Goal: Register for event/course

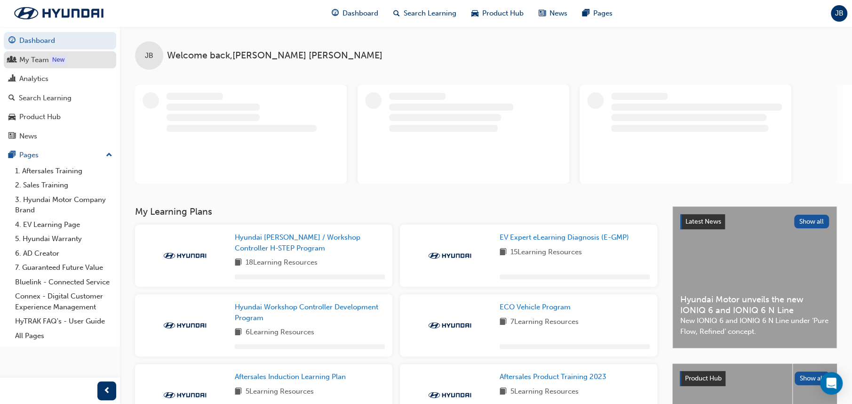
click at [50, 61] on div "My Team" at bounding box center [59, 60] width 103 height 12
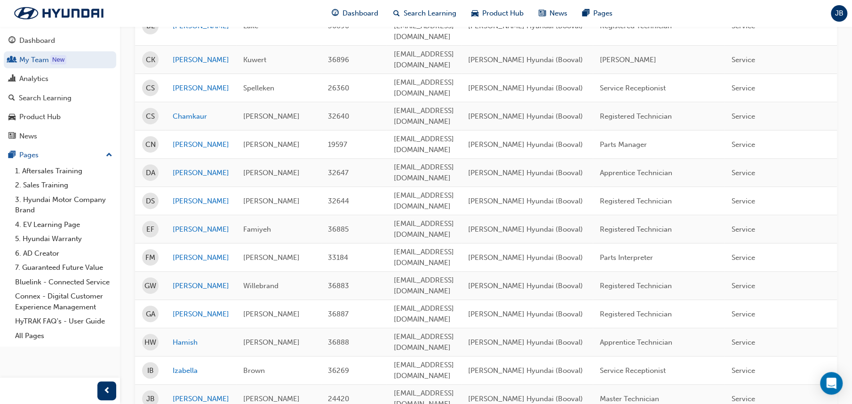
scroll to position [282, 0]
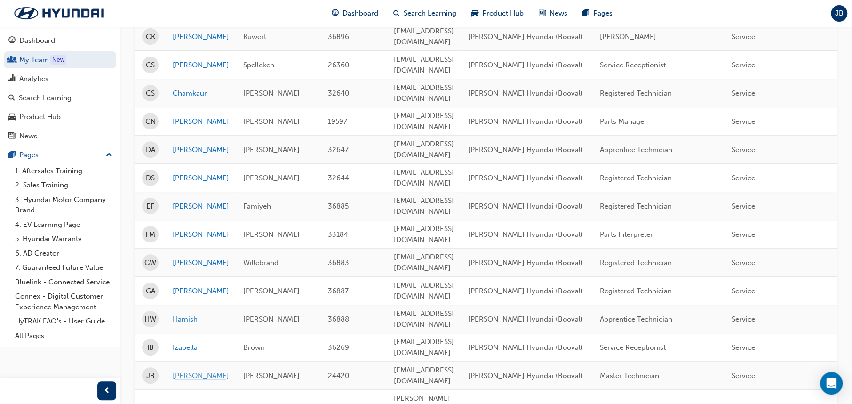
click at [175, 370] on link "[PERSON_NAME]" at bounding box center [201, 375] width 56 height 11
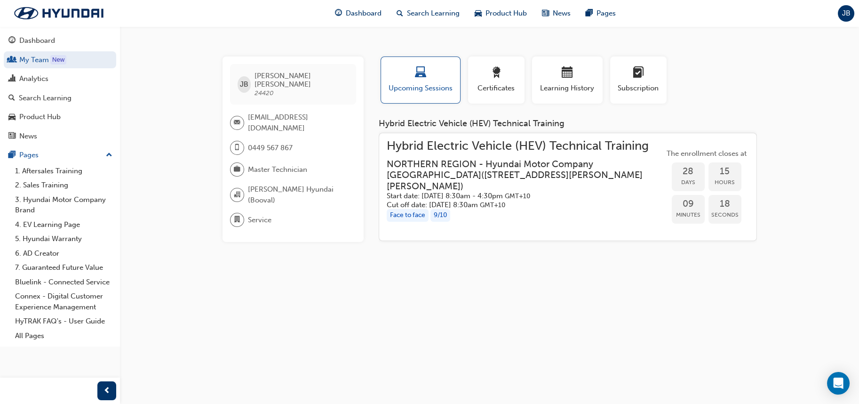
click at [446, 178] on h3 "NORTHERN REGION - Hyundai Motor Company [GEOGRAPHIC_DATA] ( [STREET_ADDRESS][PE…" at bounding box center [518, 174] width 262 height 33
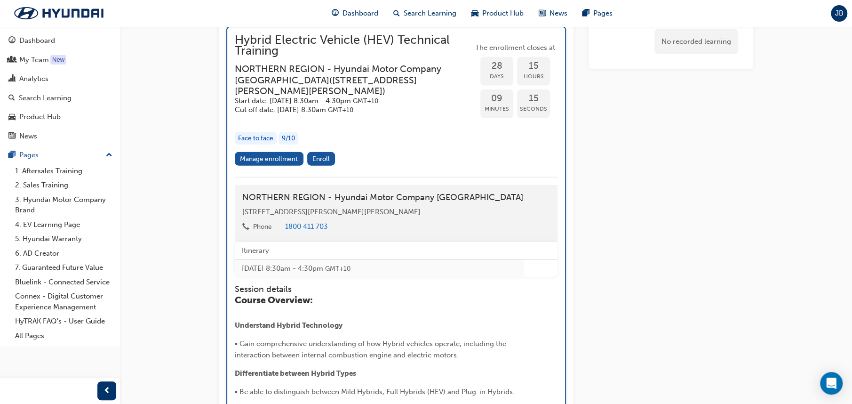
scroll to position [1534, 0]
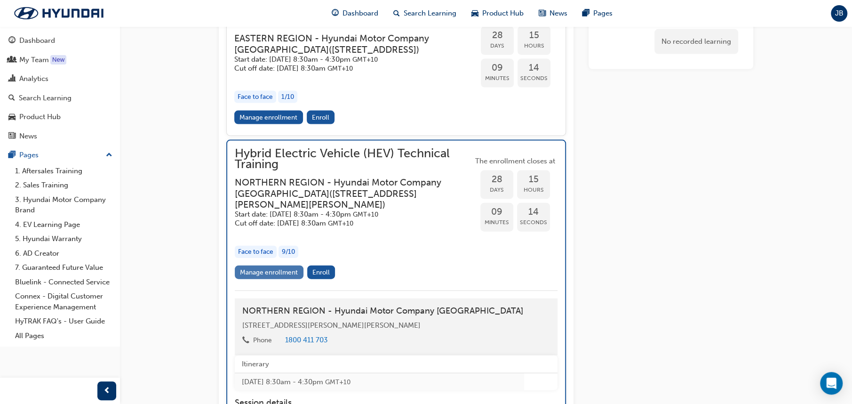
click at [268, 279] on link "Manage enrollment" at bounding box center [269, 272] width 69 height 14
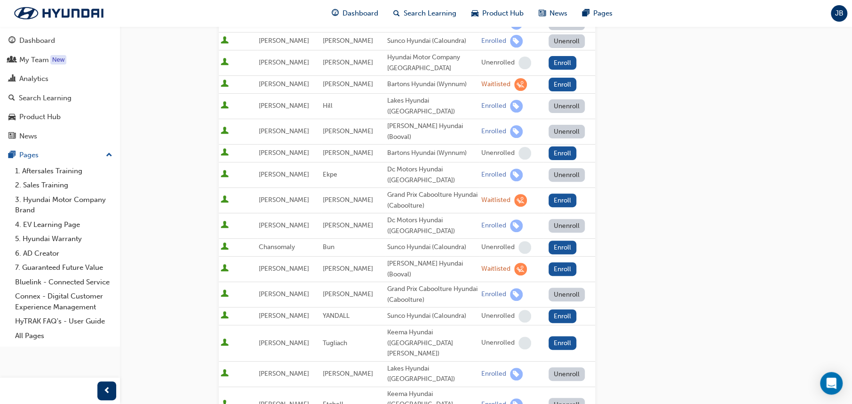
scroll to position [235, 0]
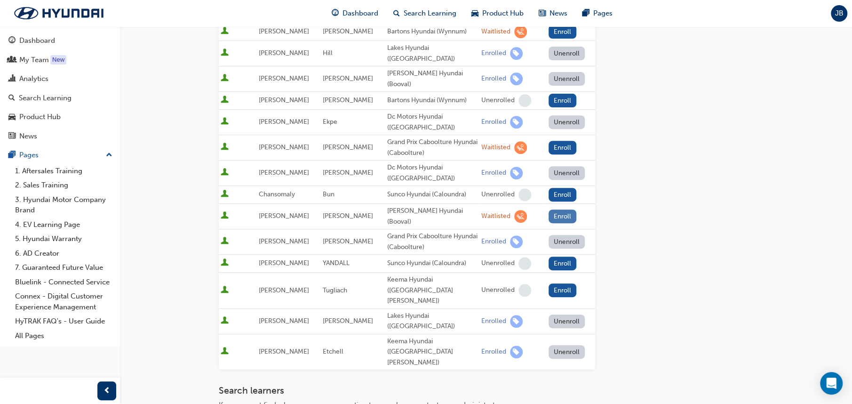
click at [555, 209] on button "Enroll" at bounding box center [562, 216] width 28 height 14
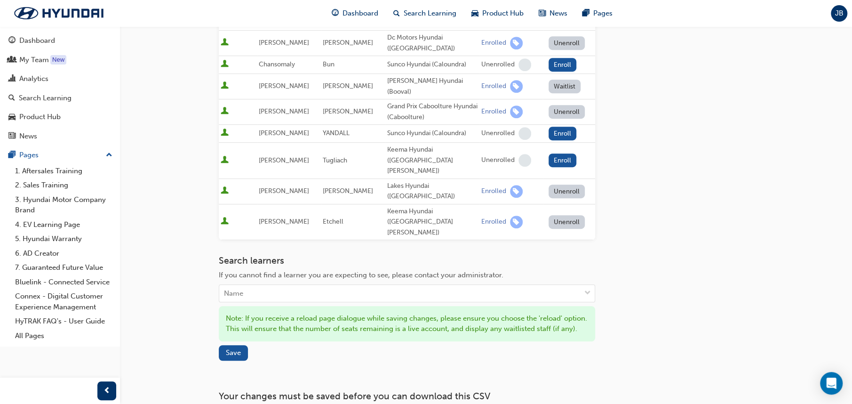
scroll to position [404, 0]
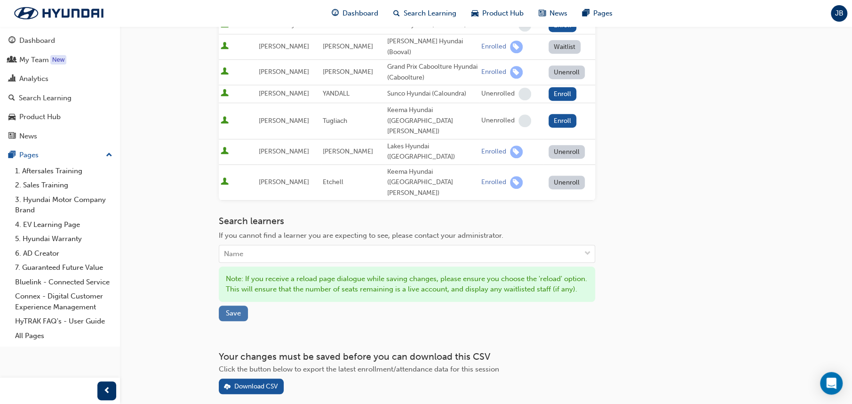
click at [227, 309] on span "Save" at bounding box center [233, 313] width 15 height 8
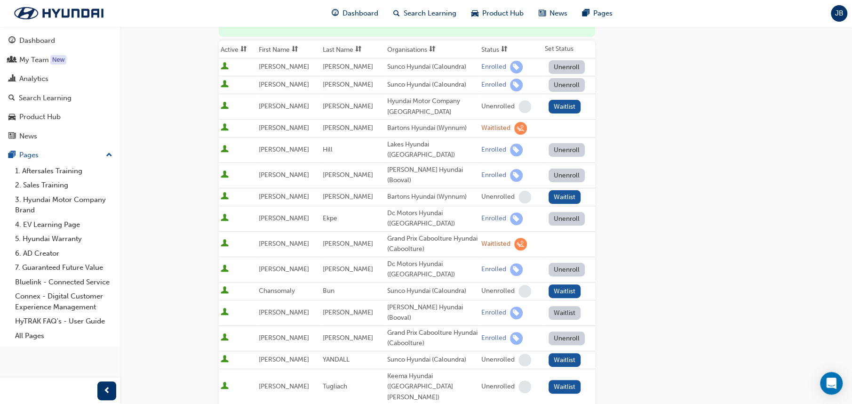
scroll to position [25, 0]
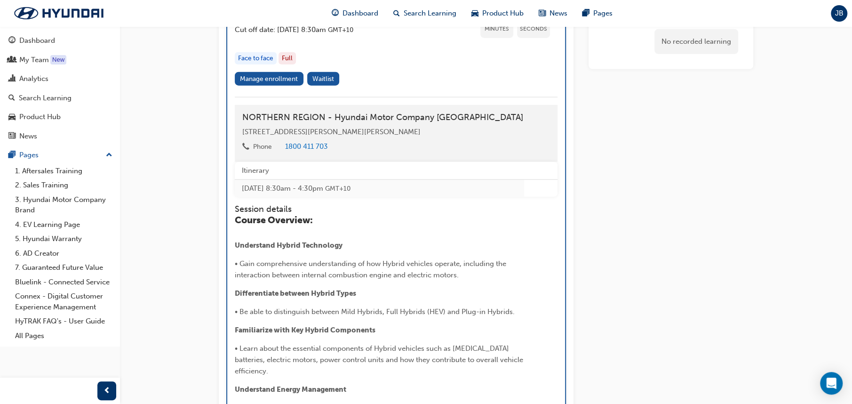
scroll to position [1815, 0]
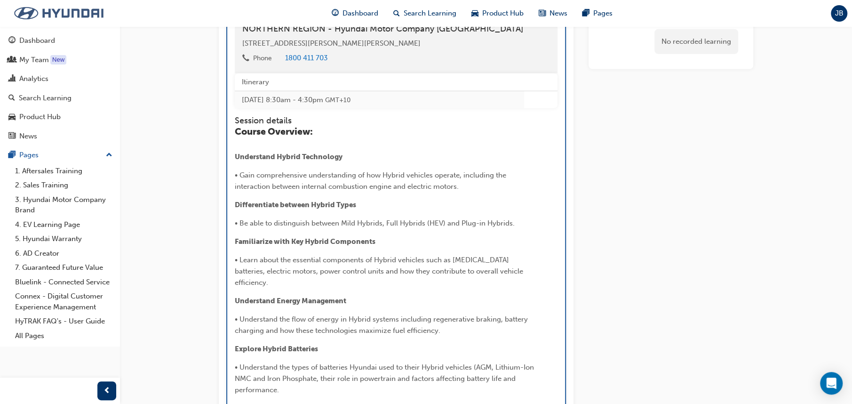
click at [51, 16] on img at bounding box center [59, 13] width 108 height 20
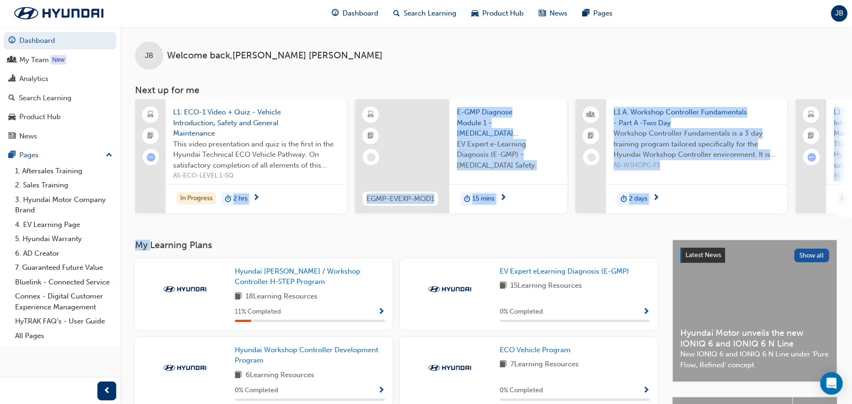
drag, startPoint x: 227, startPoint y: 241, endPoint x: 152, endPoint y: 245, distance: 75.4
click at [152, 245] on div "JB Welcome back , [PERSON_NAME] Next up for me L1. ECO-1 Video + Quiz - Vehicle…" at bounding box center [486, 297] width 732 height 543
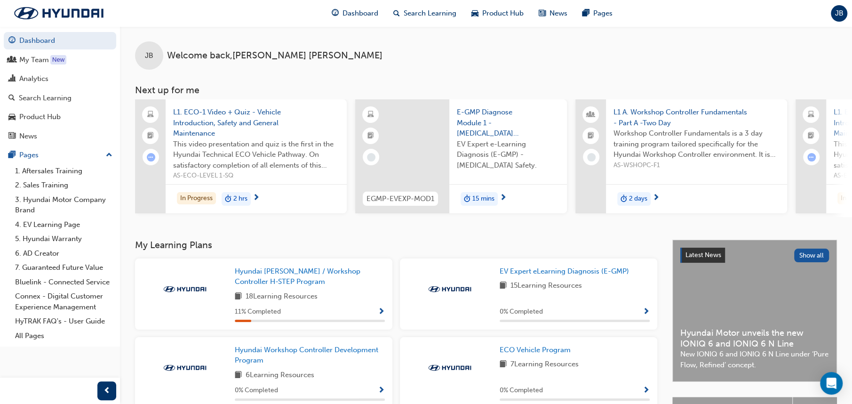
click at [176, 246] on h3 "My Learning Plans" at bounding box center [396, 244] width 522 height 11
drag, startPoint x: 307, startPoint y: 52, endPoint x: 175, endPoint y: 51, distance: 131.7
click at [175, 51] on div "JB Welcome back , [PERSON_NAME]" at bounding box center [486, 47] width 732 height 43
click at [177, 51] on span "Welcome back , [PERSON_NAME]" at bounding box center [274, 55] width 215 height 11
drag, startPoint x: 307, startPoint y: 55, endPoint x: 165, endPoint y: 61, distance: 142.6
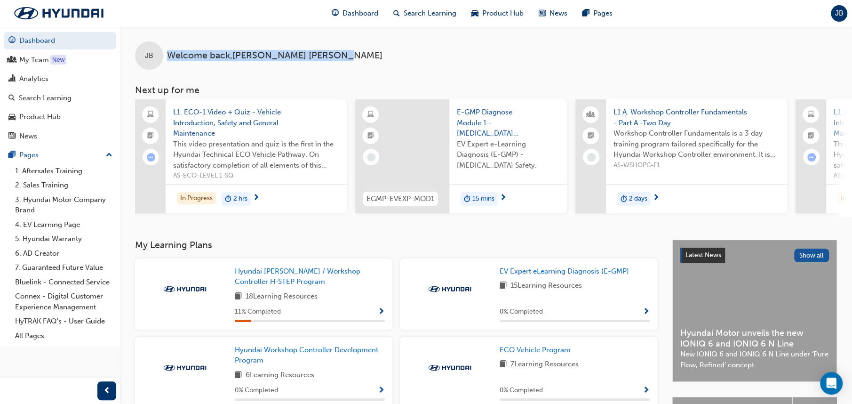
click at [165, 61] on div "JB Welcome back , [PERSON_NAME]" at bounding box center [486, 47] width 732 height 43
click at [169, 59] on span "Welcome back , [PERSON_NAME]" at bounding box center [274, 55] width 215 height 11
drag, startPoint x: 242, startPoint y: 53, endPoint x: 171, endPoint y: 50, distance: 71.6
click at [171, 50] on div "JB Welcome back , [PERSON_NAME]" at bounding box center [486, 47] width 732 height 43
click at [171, 47] on div "JB Welcome back , [PERSON_NAME]" at bounding box center [486, 47] width 732 height 43
